Goal: Information Seeking & Learning: Check status

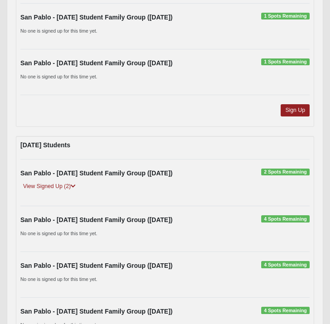
scroll to position [775, 0]
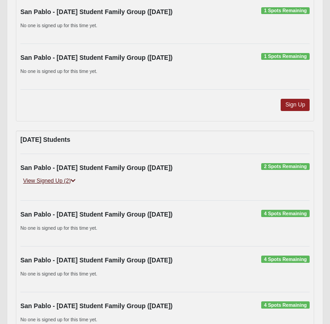
click at [50, 180] on link "View Signed Up (2)" at bounding box center [49, 181] width 58 height 10
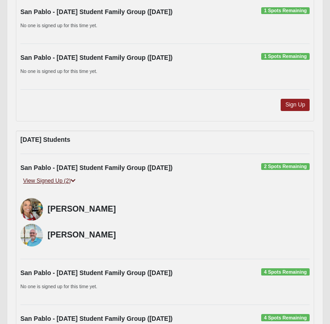
click at [50, 180] on link "View Signed Up (2)" at bounding box center [49, 181] width 58 height 10
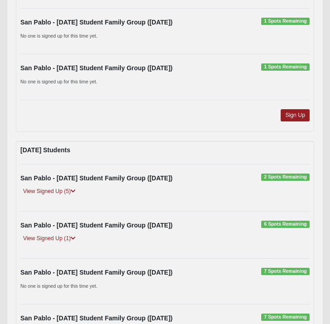
scroll to position [1262, 0]
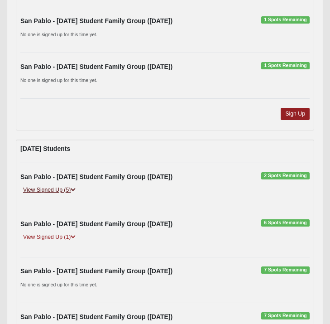
click at [50, 191] on link "View Signed Up (5)" at bounding box center [49, 190] width 58 height 10
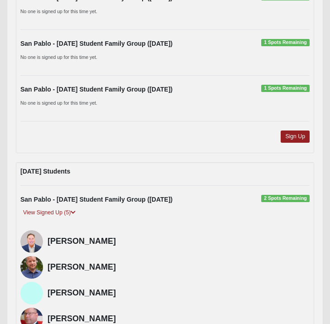
scroll to position [1250, 0]
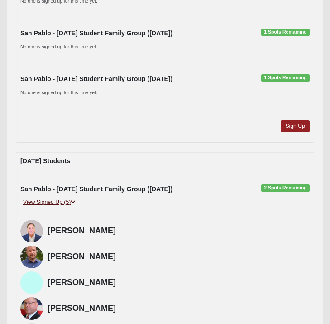
click at [52, 204] on link "View Signed Up (5)" at bounding box center [49, 202] width 58 height 10
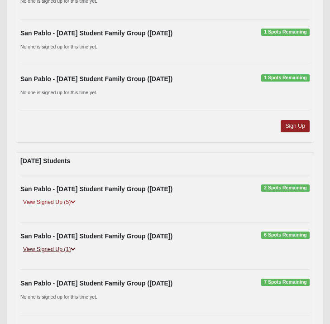
click at [53, 251] on link "View Signed Up (1)" at bounding box center [49, 249] width 58 height 10
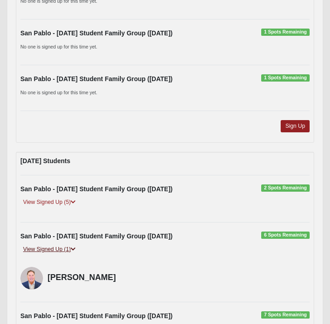
click at [53, 251] on link "View Signed Up (1)" at bounding box center [49, 249] width 58 height 10
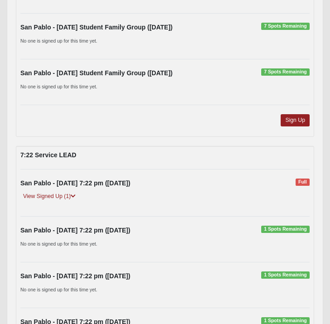
scroll to position [1511, 0]
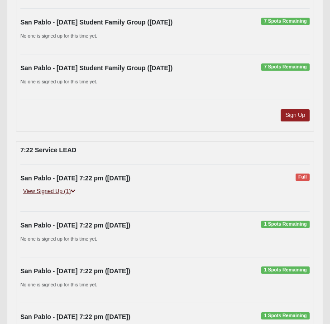
click at [44, 190] on link "View Signed Up (1)" at bounding box center [49, 191] width 58 height 10
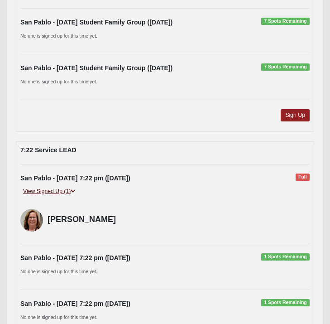
click at [44, 190] on link "View Signed Up (1)" at bounding box center [49, 191] width 58 height 10
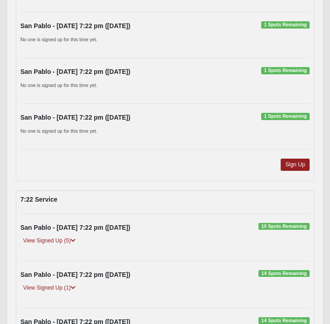
scroll to position [1744, 0]
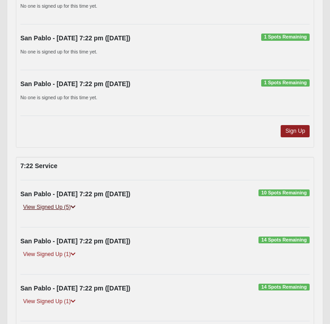
click at [47, 207] on link "View Signed Up (5)" at bounding box center [49, 207] width 58 height 10
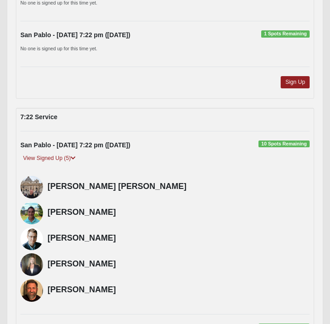
scroll to position [1790, 0]
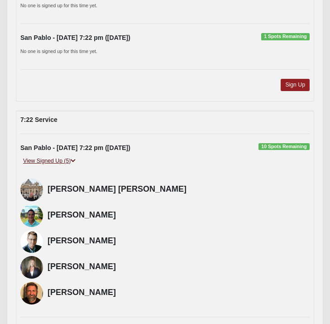
click at [45, 161] on link "View Signed Up (5)" at bounding box center [49, 161] width 58 height 10
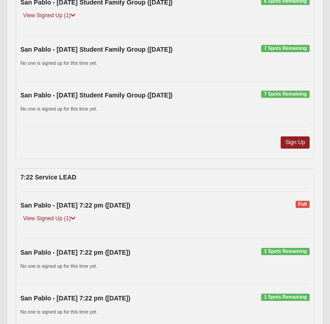
scroll to position [1490, 0]
